Goal: Task Accomplishment & Management: Complete application form

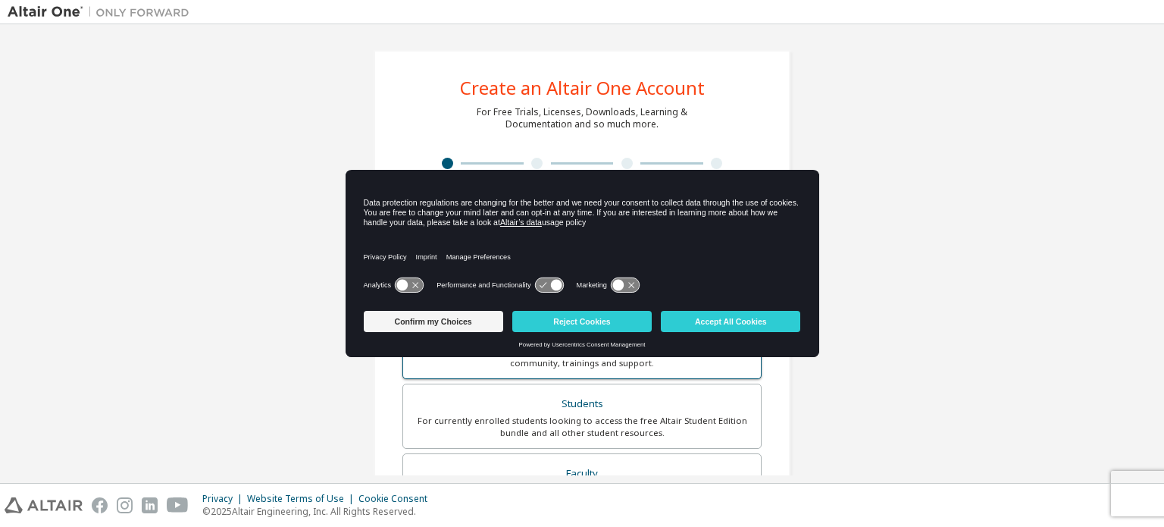
click at [567, 327] on button "Reject Cookies" at bounding box center [581, 321] width 139 height 21
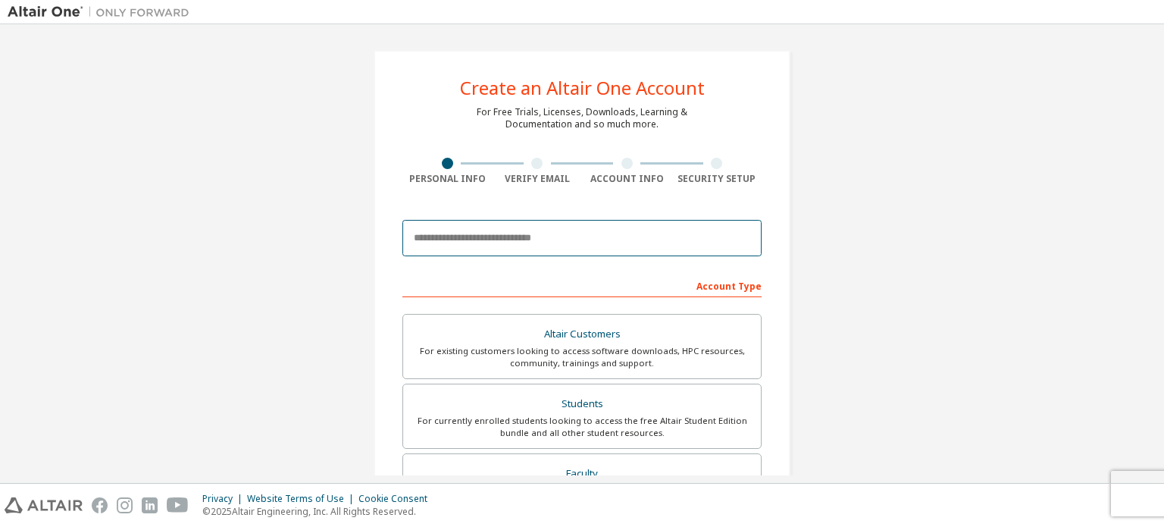
click at [427, 228] on input "email" at bounding box center [581, 238] width 359 height 36
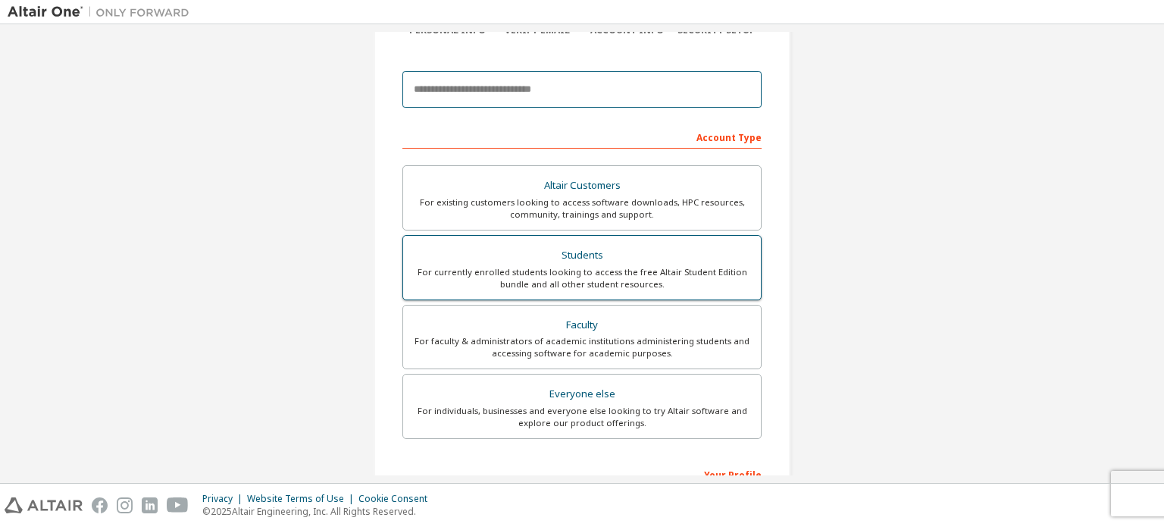
scroll to position [152, 0]
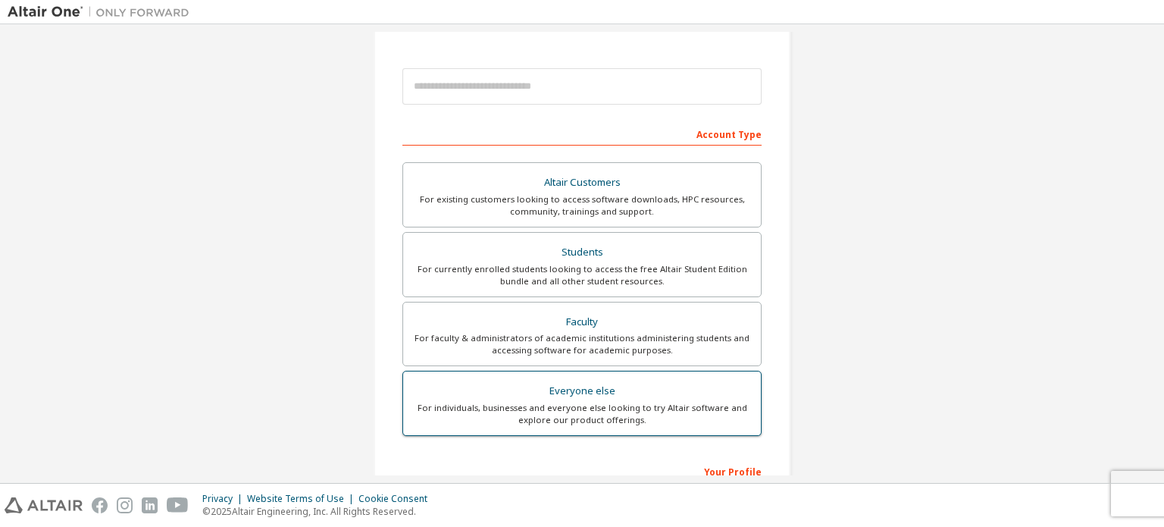
click at [635, 393] on div "Everyone else" at bounding box center [581, 390] width 339 height 21
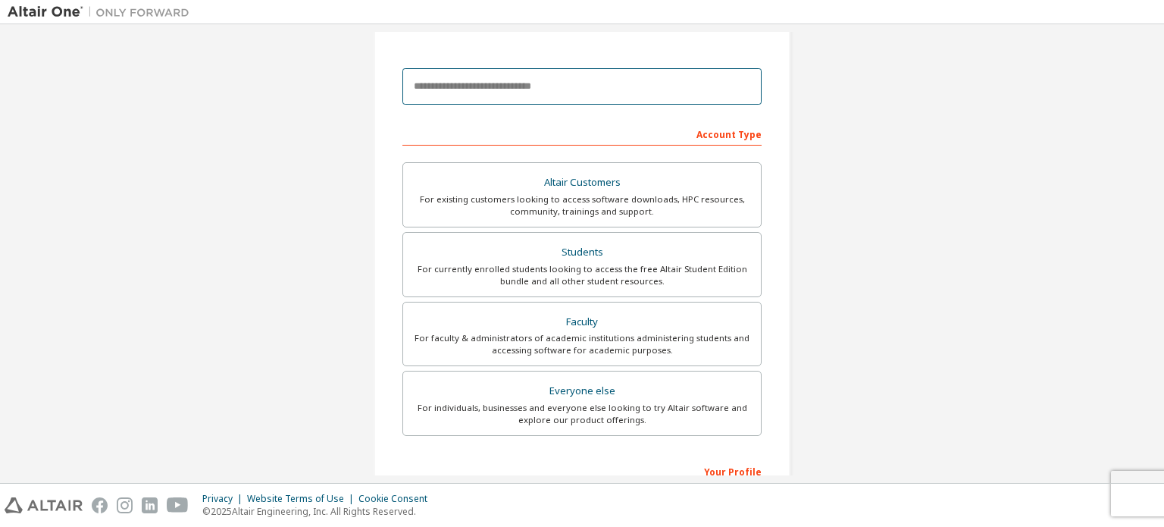
click at [590, 90] on input "email" at bounding box center [581, 86] width 359 height 36
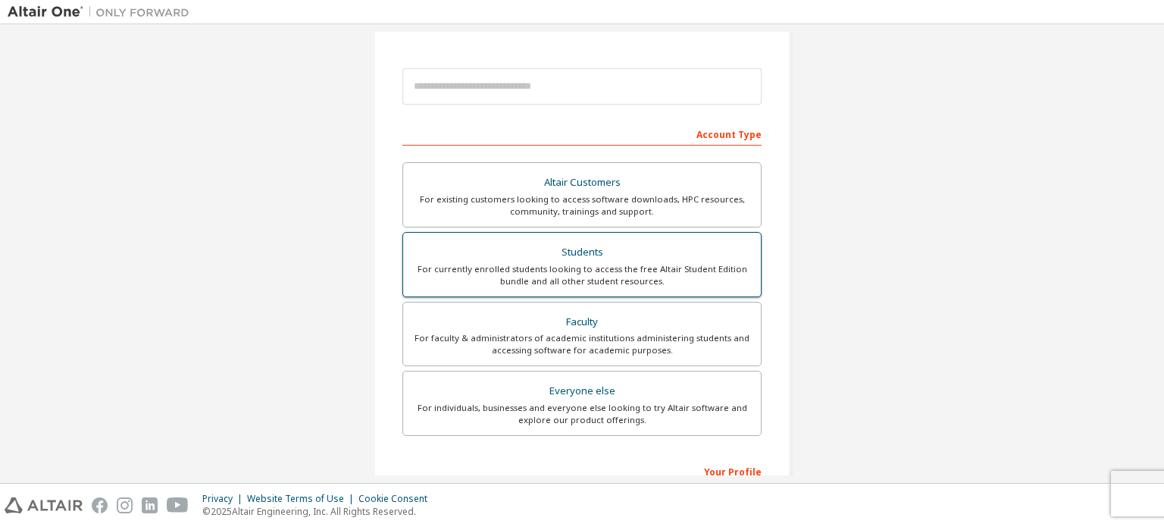
click at [580, 293] on label "Students For currently enrolled students looking to access the free Altair Stud…" at bounding box center [581, 264] width 359 height 65
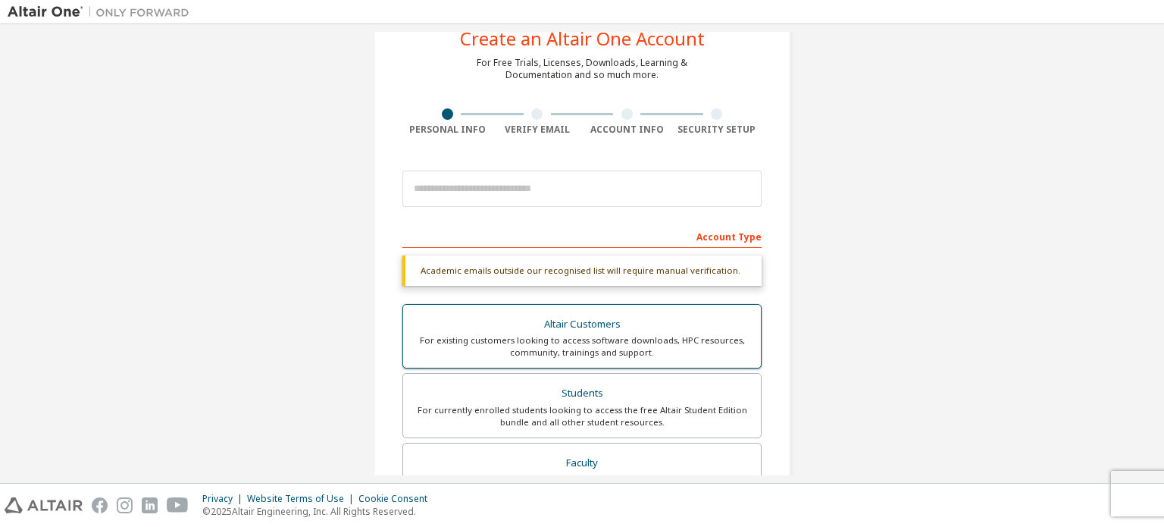
scroll to position [76, 0]
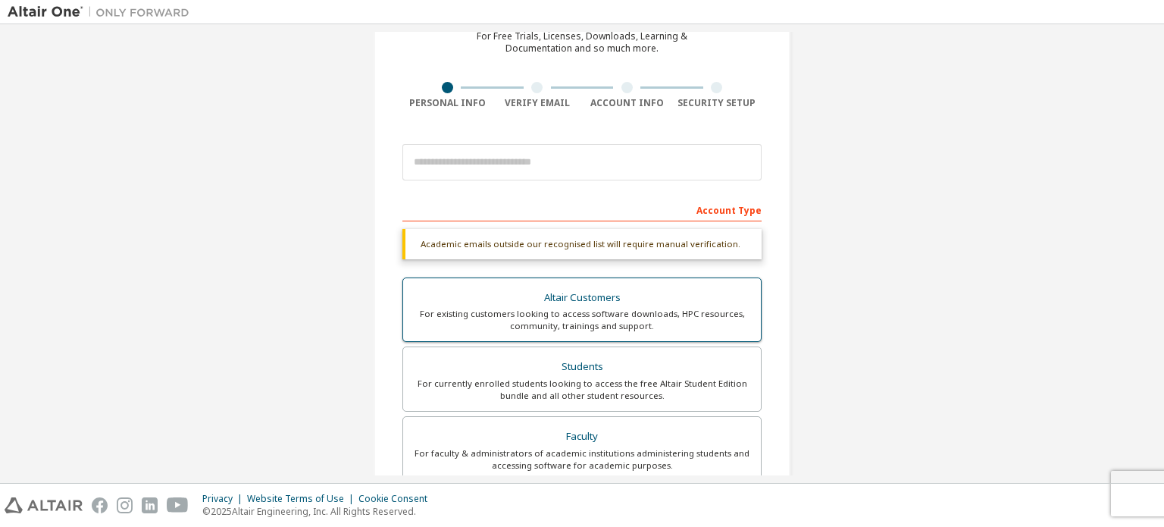
click at [635, 327] on div "For existing customers looking to access software downloads, HPC resources, com…" at bounding box center [581, 320] width 339 height 24
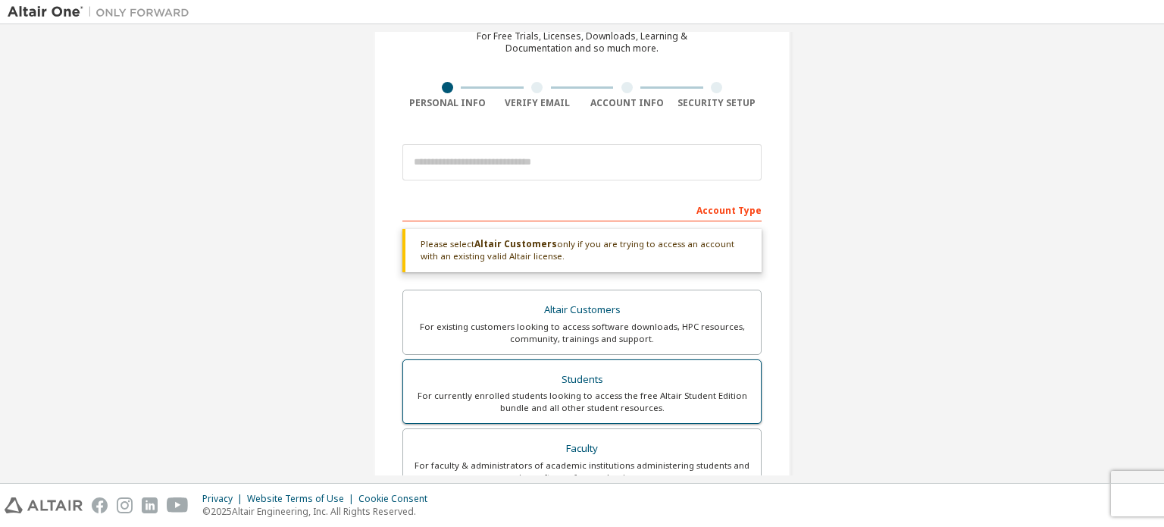
click at [579, 421] on label "Students For currently enrolled students looking to access the free Altair Stud…" at bounding box center [581, 391] width 359 height 65
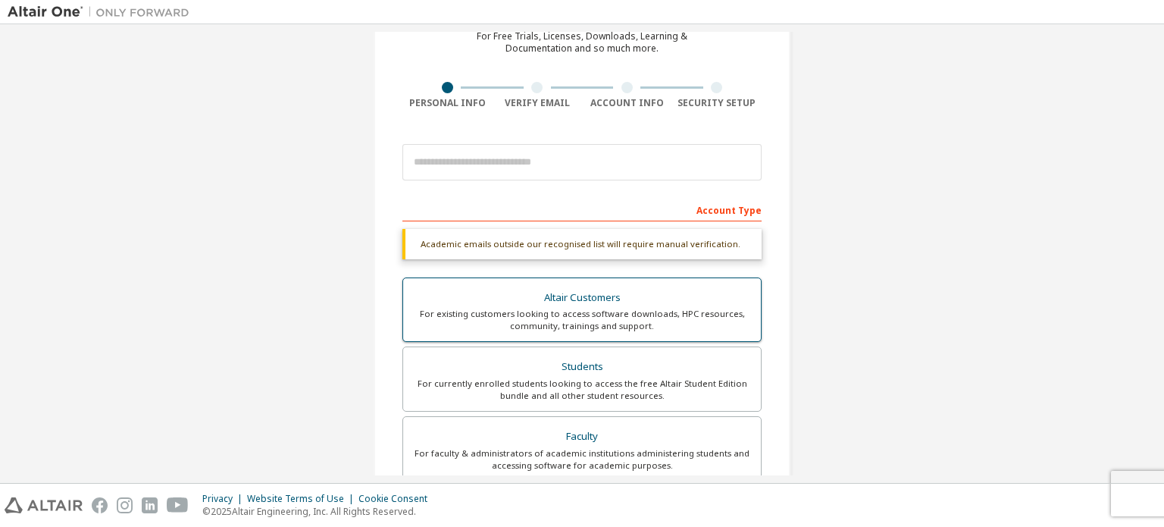
click at [653, 324] on div "For existing customers looking to access software downloads, HPC resources, com…" at bounding box center [581, 320] width 339 height 24
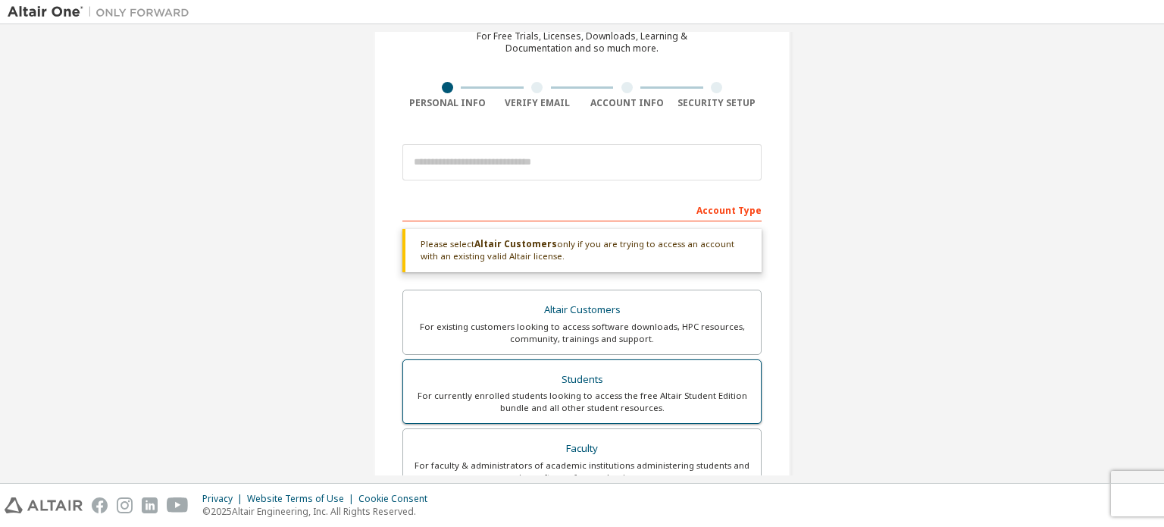
click at [571, 381] on div "Students" at bounding box center [581, 379] width 339 height 21
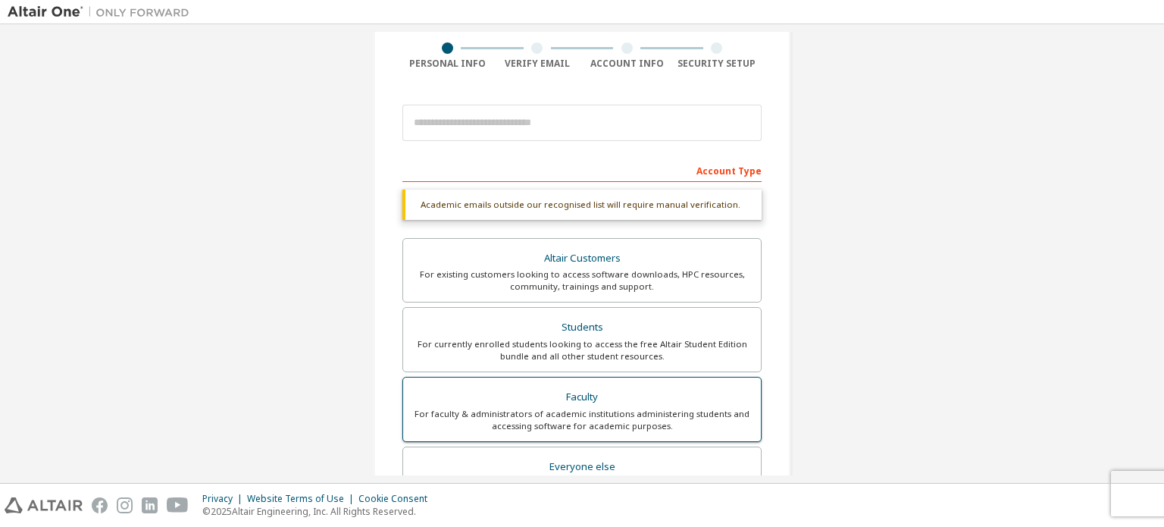
scroll to position [152, 0]
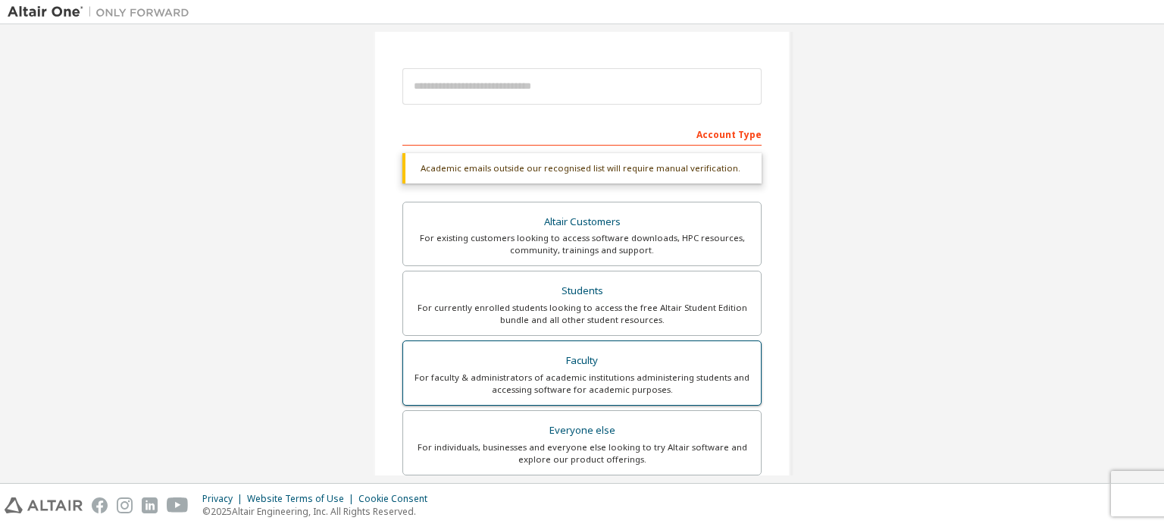
click at [571, 372] on div "For faculty & administrators of academic institutions administering students an…" at bounding box center [581, 383] width 339 height 24
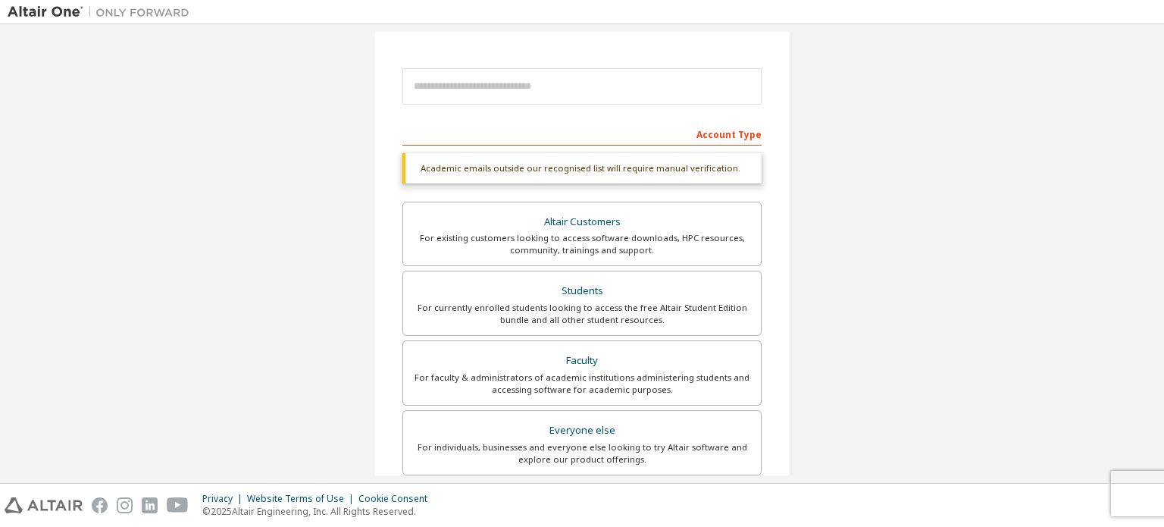
click at [579, 493] on div "Privacy Website Terms of Use Cookie Consent © 2025 Altair Engineering, Inc. All…" at bounding box center [582, 504] width 1164 height 43
click at [616, 452] on div "For individuals, businesses and everyone else looking to try Altair software an…" at bounding box center [581, 453] width 339 height 24
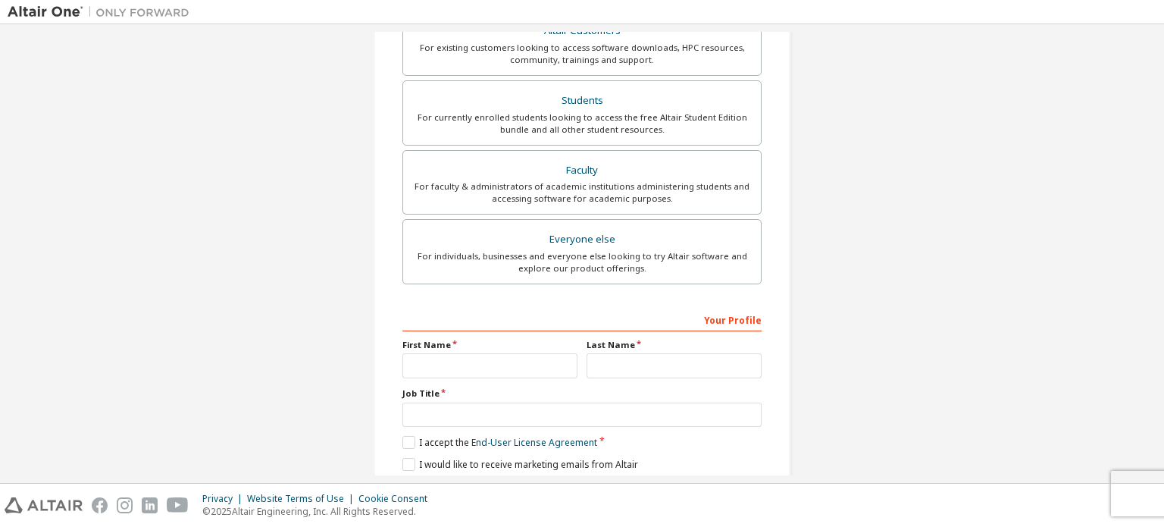
scroll to position [355, 0]
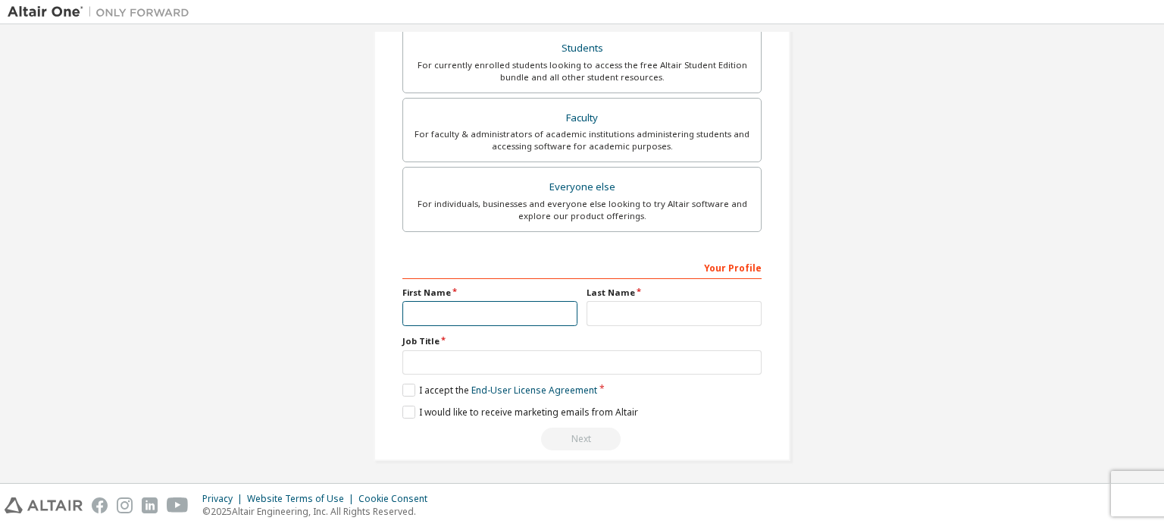
click at [543, 318] on input "text" at bounding box center [489, 313] width 175 height 25
type input "****"
click at [602, 296] on label "Last Name" at bounding box center [674, 292] width 175 height 12
click at [602, 296] on div "Last Name" at bounding box center [674, 305] width 184 height 39
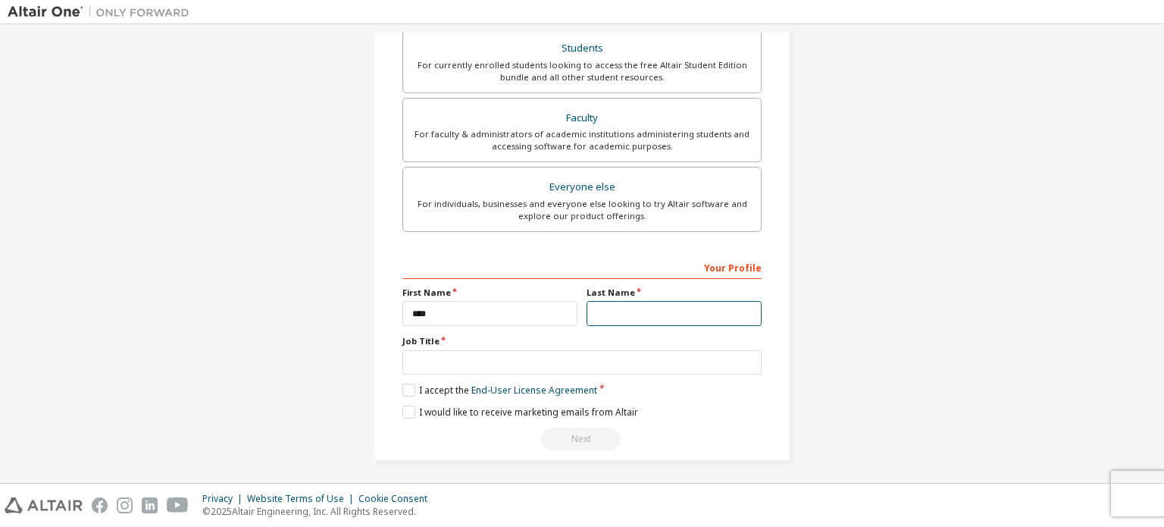
click at [604, 301] on input "text" at bounding box center [674, 313] width 175 height 25
type input "*******"
click at [473, 375] on div "Your Profile First Name **** Last Name ******* Job Title Please provide State/P…" at bounding box center [581, 353] width 359 height 196
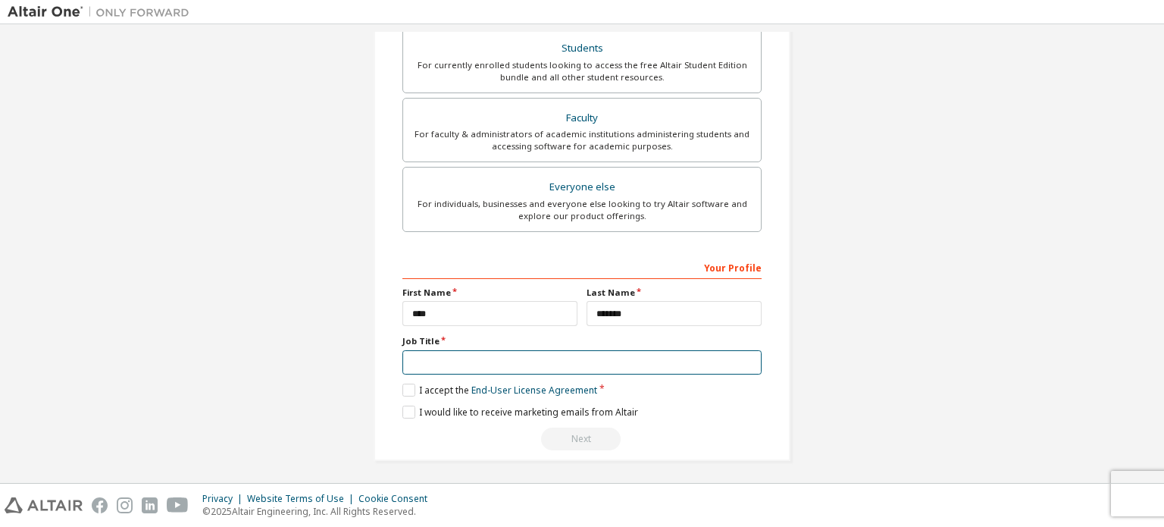
click at [472, 369] on input "text" at bounding box center [581, 362] width 359 height 25
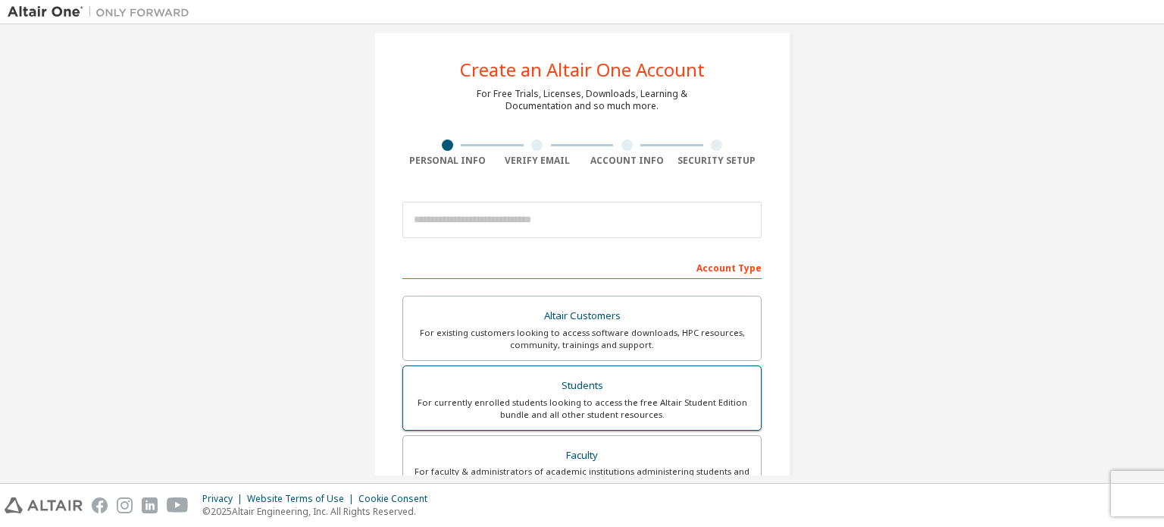
scroll to position [0, 0]
